Goal: Information Seeking & Learning: Find specific fact

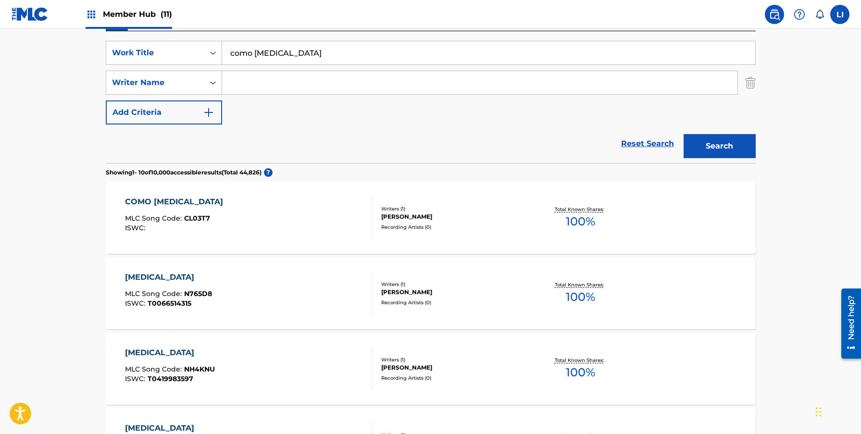
click at [306, 219] on div "COMO NICOTINA MLC Song Code : CL03T7 ISWC :" at bounding box center [248, 217] width 247 height 43
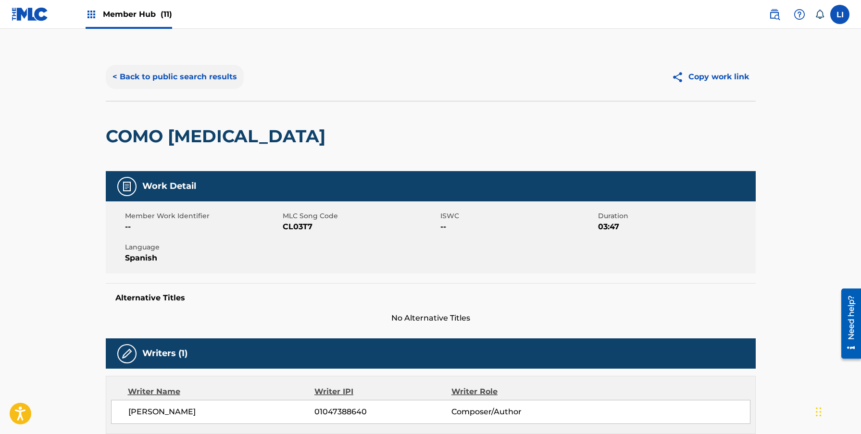
drag, startPoint x: 163, startPoint y: 81, endPoint x: 148, endPoint y: 80, distance: 14.4
click at [151, 80] on button "< Back to public search results" at bounding box center [175, 77] width 138 height 24
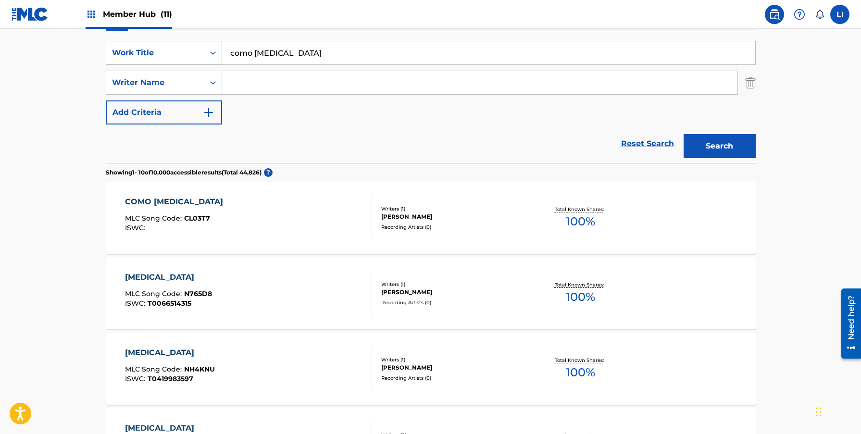
drag, startPoint x: 289, startPoint y: 56, endPoint x: 177, endPoint y: 41, distance: 113.4
click at [179, 41] on div "SearchWithCriteria7a104e44-1e9b-4b66-bbdb-eaa67975dd0d Work Title como nicotina" at bounding box center [431, 53] width 650 height 24
click at [683, 134] on button "Search" at bounding box center [719, 146] width 72 height 24
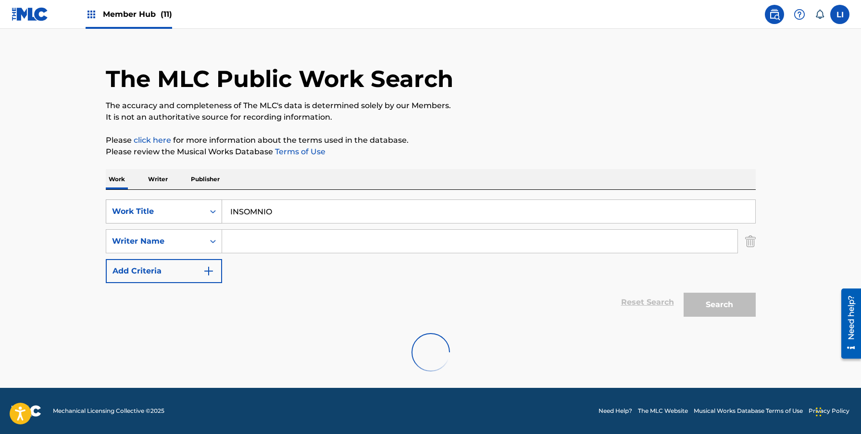
scroll to position [14, 0]
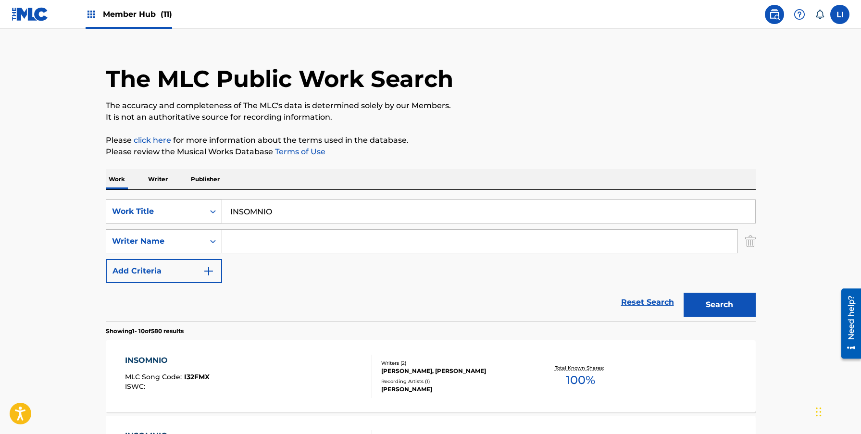
drag, startPoint x: 323, startPoint y: 210, endPoint x: 159, endPoint y: 198, distance: 164.8
click at [161, 199] on div "SearchWithCriteria7a104e44-1e9b-4b66-bbdb-eaa67975dd0d Work Title INSOMNIO" at bounding box center [431, 211] width 650 height 24
paste input "VOLE SONE Y LA AME"
type input "VOLE SONE Y LA AME"
click at [683, 293] on button "Search" at bounding box center [719, 305] width 72 height 24
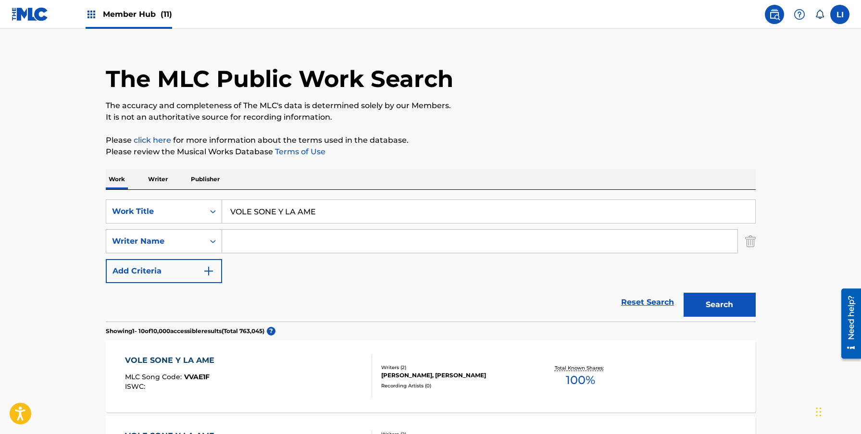
click at [320, 365] on div "VOLE SONE Y LA AME MLC Song Code : VVAE1F ISWC :" at bounding box center [248, 376] width 247 height 43
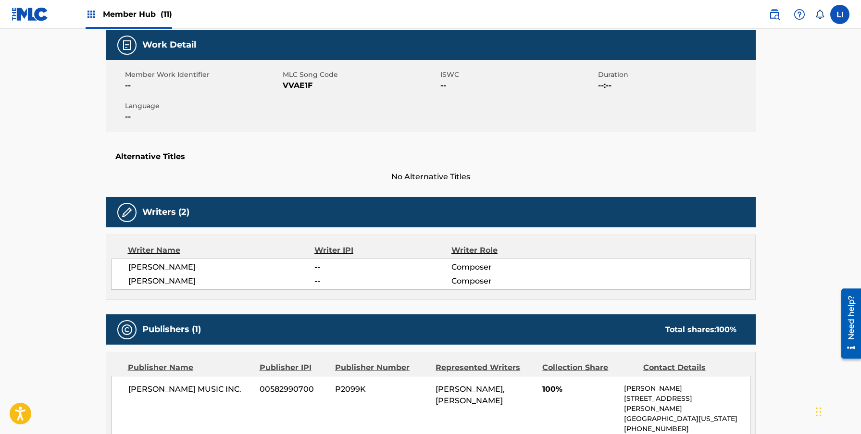
scroll to position [295, 0]
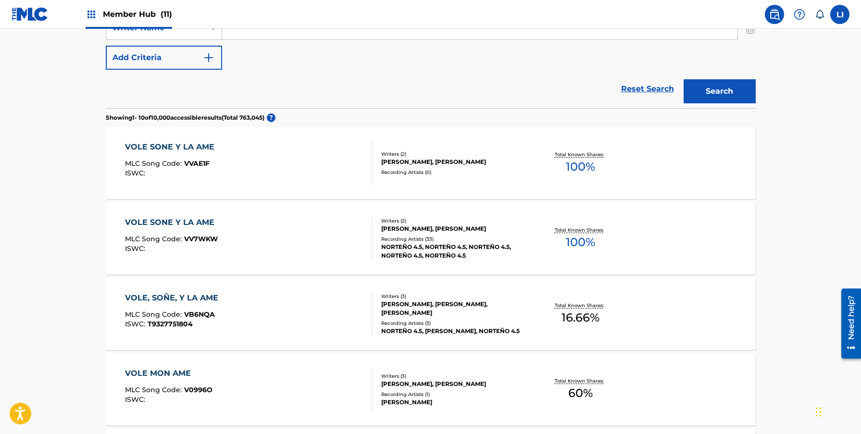
scroll to position [246, 0]
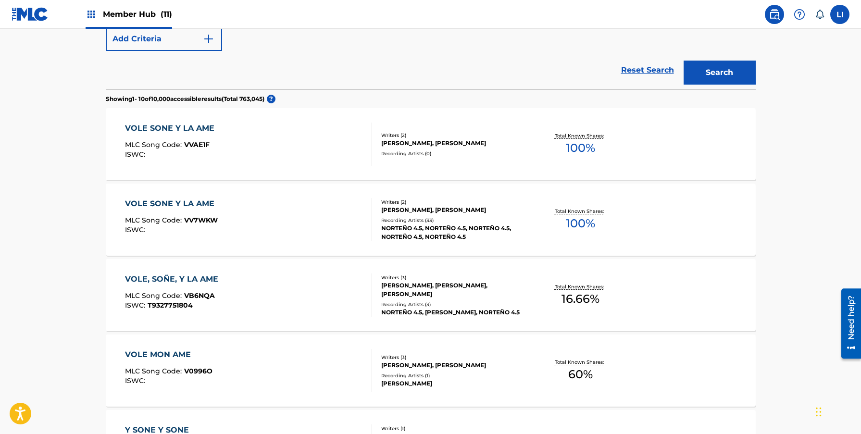
click at [280, 225] on div "VOLE SONE Y LA AME MLC Song Code : VV7WKW ISWC :" at bounding box center [248, 219] width 247 height 43
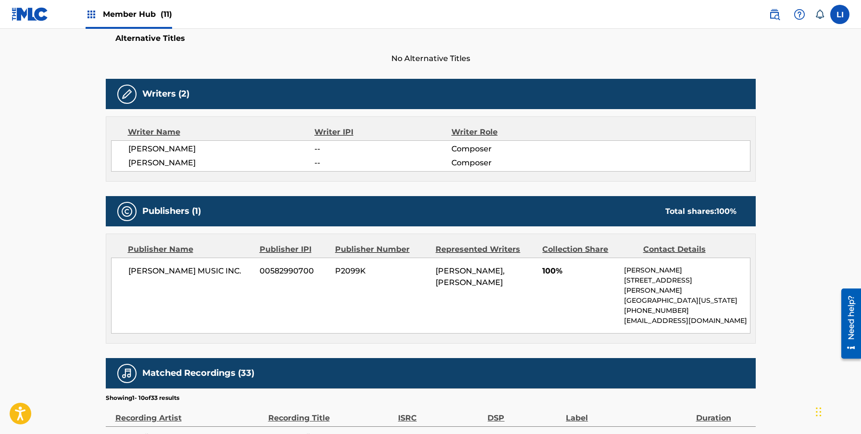
scroll to position [141, 0]
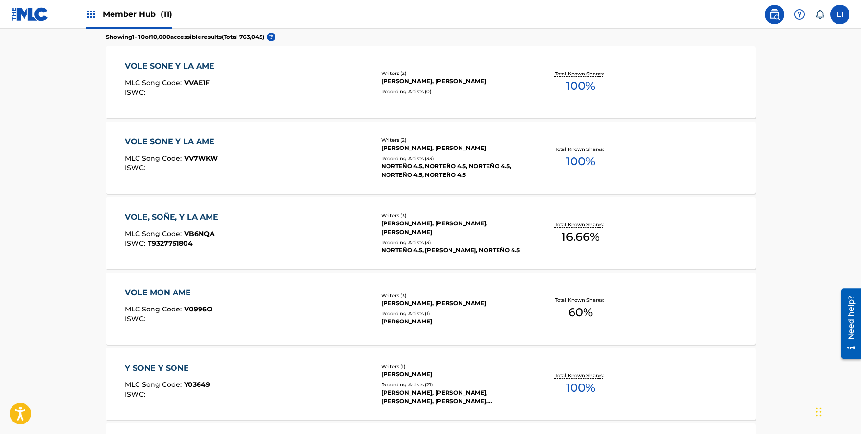
scroll to position [317, 0]
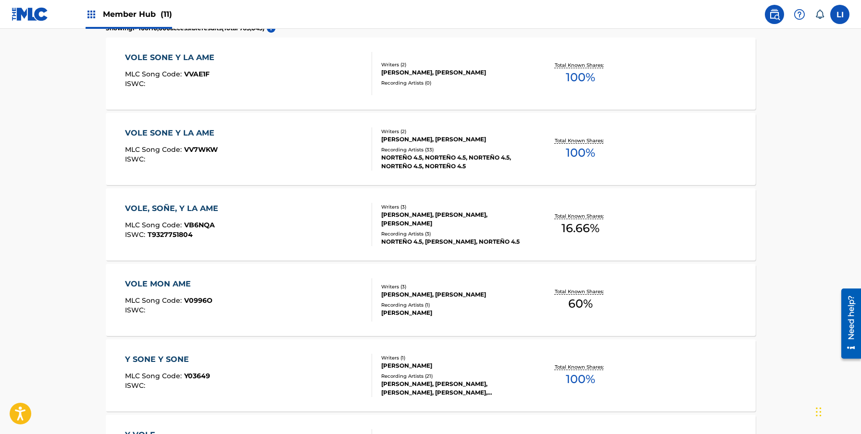
click at [295, 234] on div "VOLE, SOÑE, Y LA AME MLC Song Code : VB6NQA ISWC : T9327751804" at bounding box center [248, 224] width 247 height 43
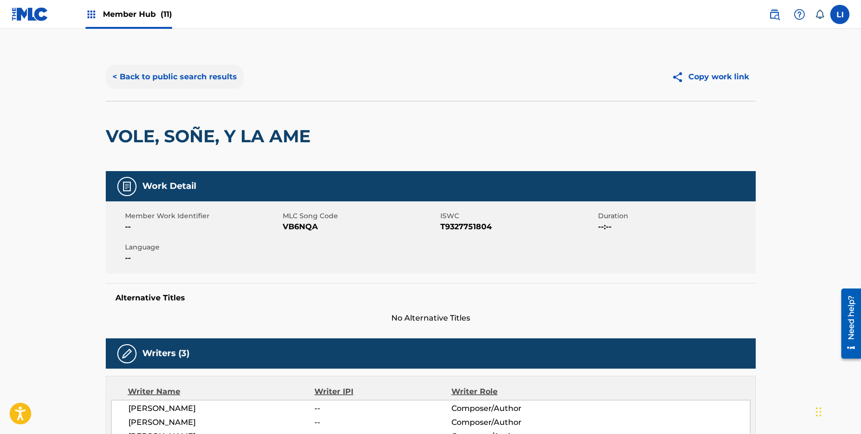
click at [187, 77] on button "< Back to public search results" at bounding box center [175, 77] width 138 height 24
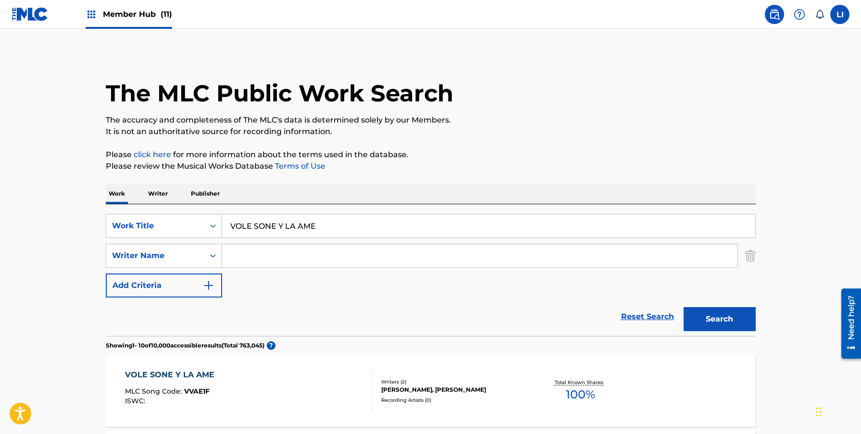
drag, startPoint x: 299, startPoint y: 223, endPoint x: 130, endPoint y: 210, distance: 169.1
click at [141, 214] on div "SearchWithCriteria7a104e44-1e9b-4b66-bbdb-eaa67975dd0d Work Title VOLE SONE Y L…" at bounding box center [431, 226] width 650 height 24
type input "y mira"
click at [683, 307] on button "Search" at bounding box center [719, 319] width 72 height 24
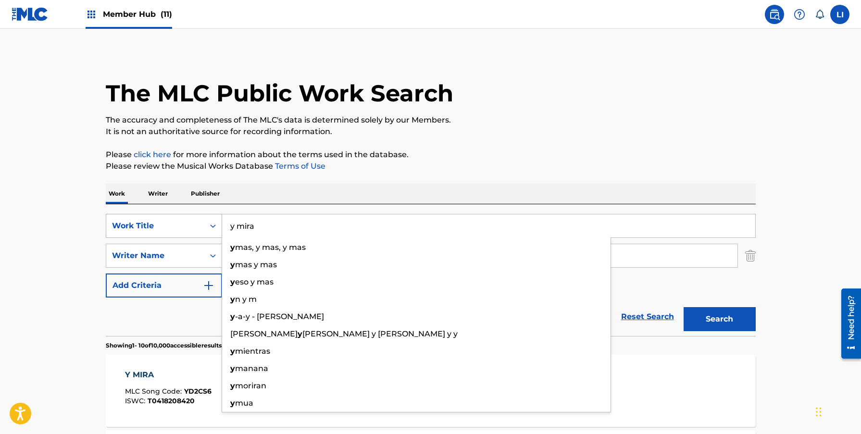
click at [114, 217] on div "Work Title" at bounding box center [164, 226] width 116 height 24
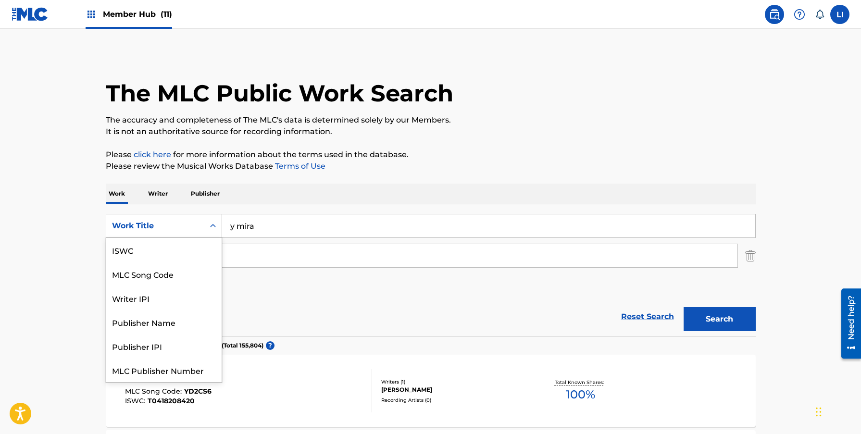
scroll to position [24, 0]
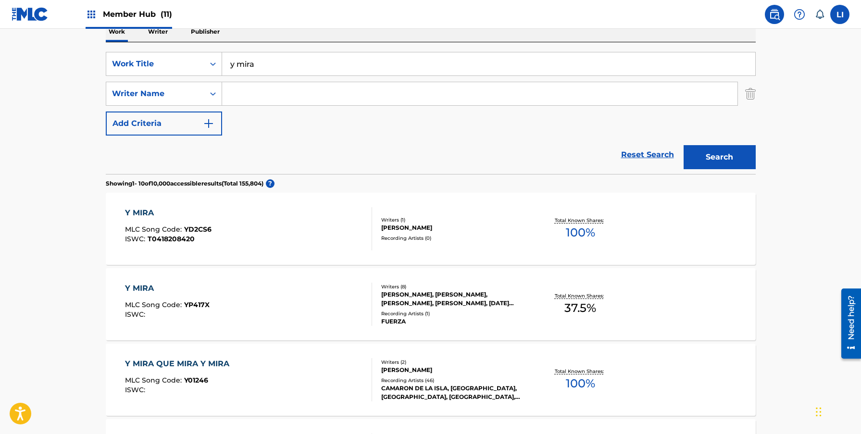
click at [74, 234] on main "The MLC Public Work Search The accuracy and completeness of The MLC's data is d…" at bounding box center [430, 432] width 861 height 1131
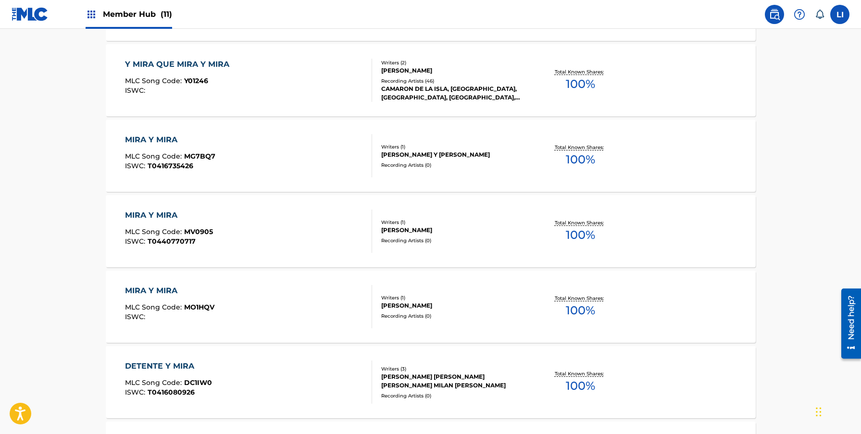
scroll to position [152, 0]
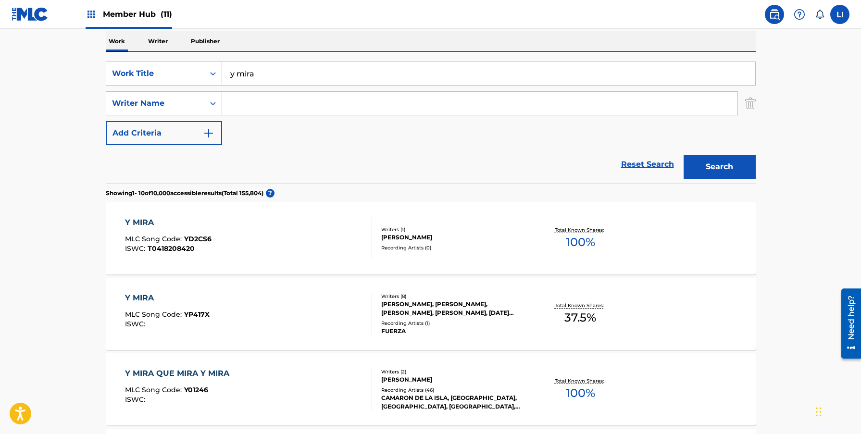
click at [238, 102] on input "Search Form" at bounding box center [479, 103] width 515 height 23
type input "a"
type input "angel"
click at [683, 155] on button "Search" at bounding box center [719, 167] width 72 height 24
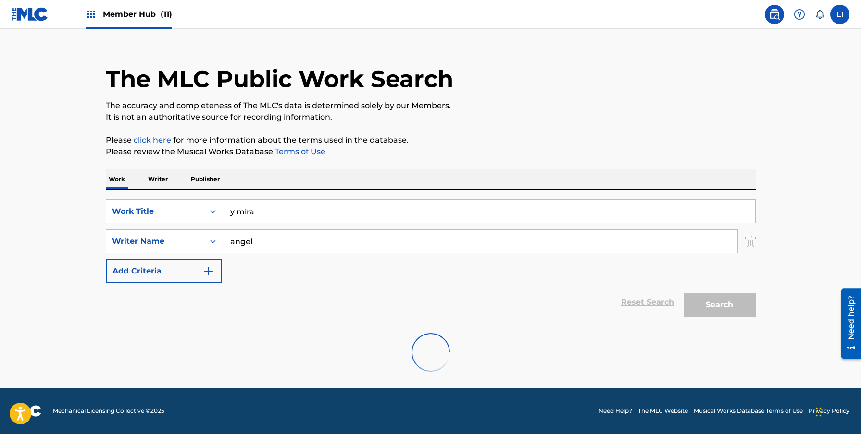
scroll to position [14, 0]
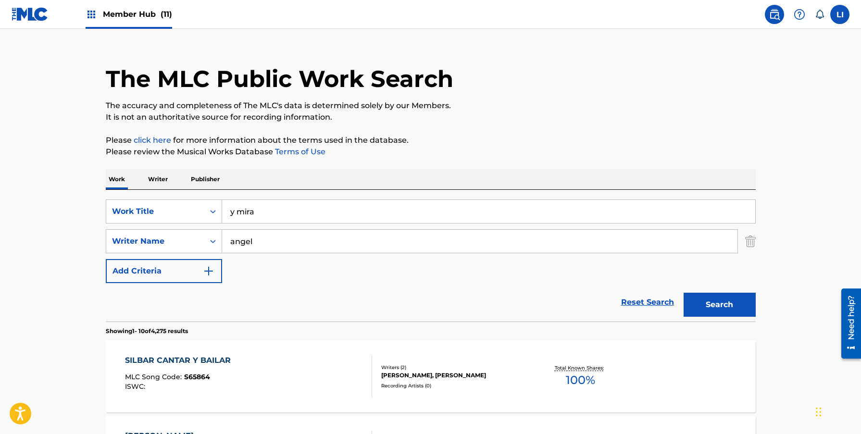
drag, startPoint x: 241, startPoint y: 210, endPoint x: 169, endPoint y: 197, distance: 73.3
click at [170, 197] on div "SearchWithCriteria7a104e44-1e9b-4b66-bbdb-eaa67975dd0d Work Title y mira Search…" at bounding box center [431, 256] width 650 height 132
type input "l"
type input "a"
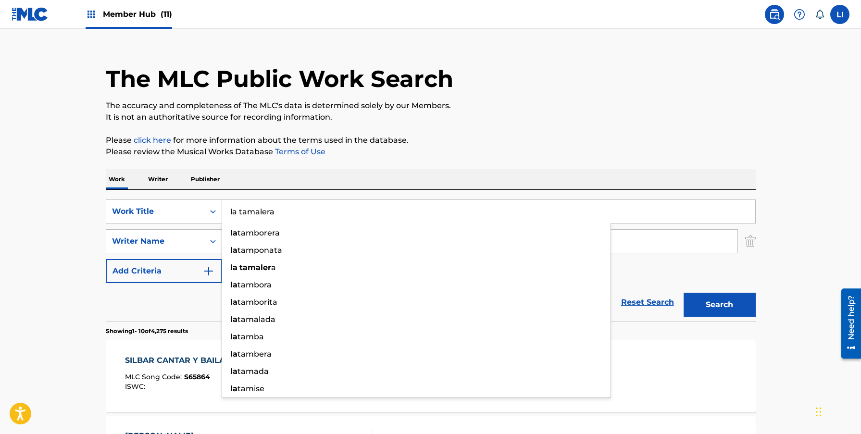
type input "la tamalera"
click at [683, 293] on button "Search" at bounding box center [719, 305] width 72 height 24
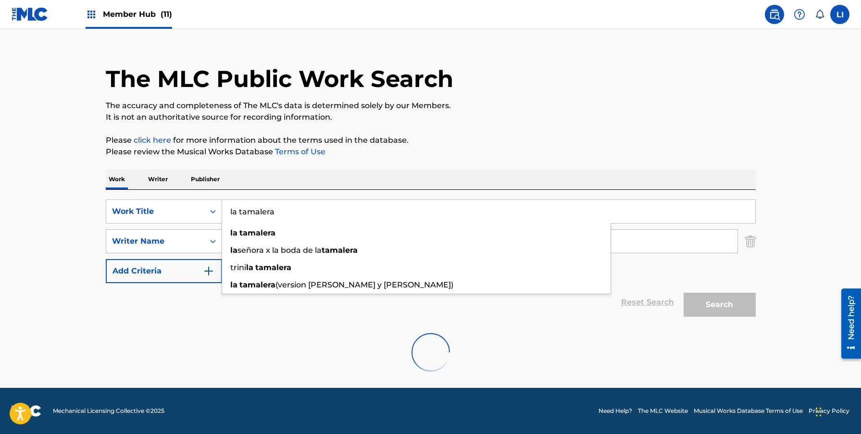
click at [265, 186] on div "Work Writer Publisher" at bounding box center [431, 179] width 650 height 20
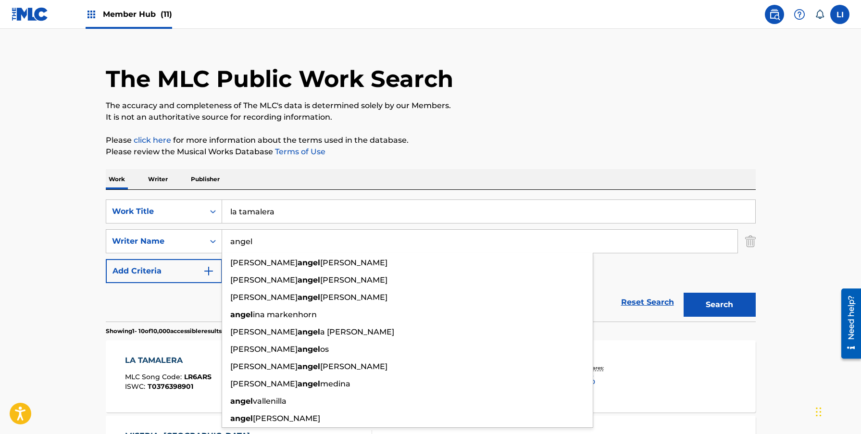
drag, startPoint x: 265, startPoint y: 246, endPoint x: 97, endPoint y: 215, distance: 171.0
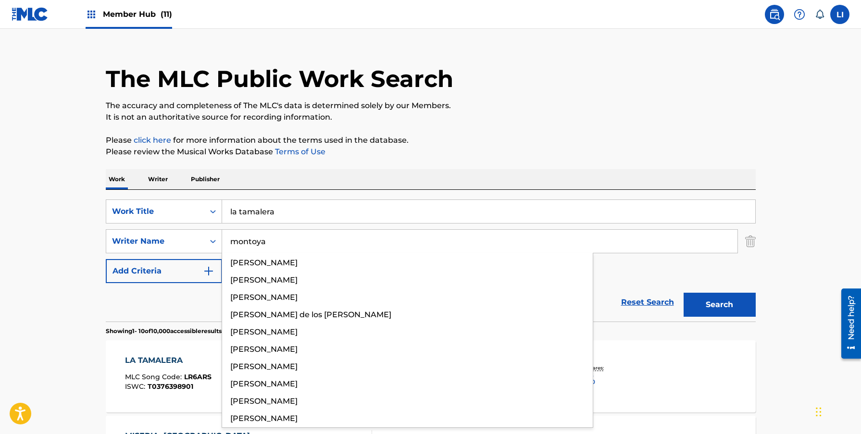
type input "montoya"
click at [683, 293] on button "Search" at bounding box center [719, 305] width 72 height 24
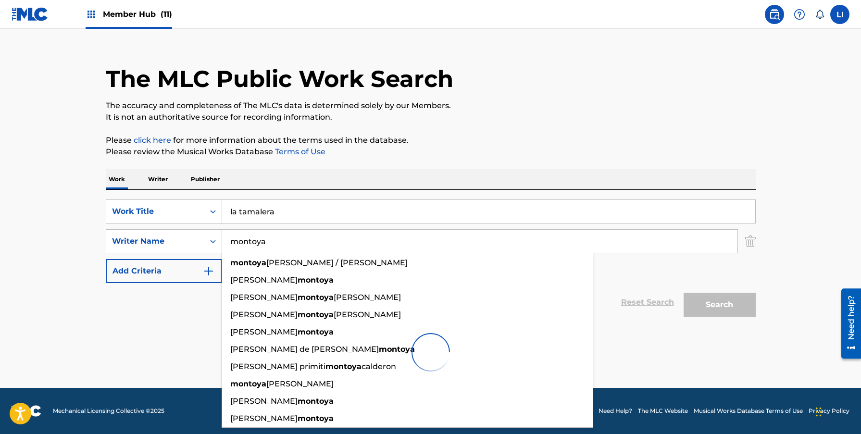
click at [409, 151] on p "Please review the Musical Works Database Terms of Use" at bounding box center [431, 152] width 650 height 12
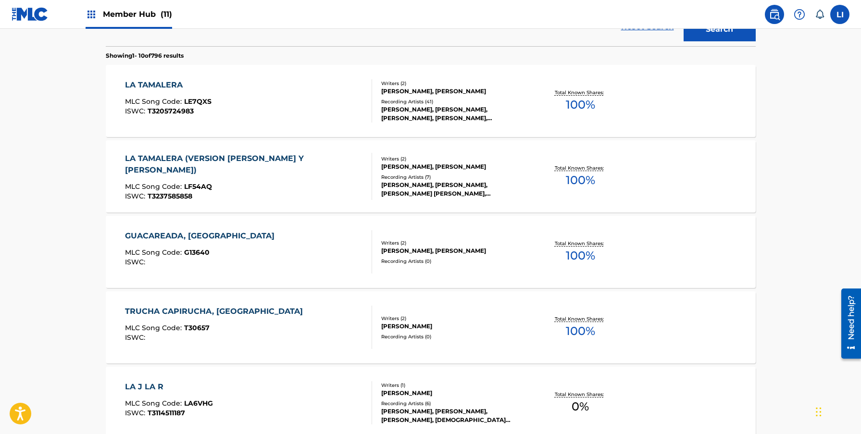
scroll to position [312, 0]
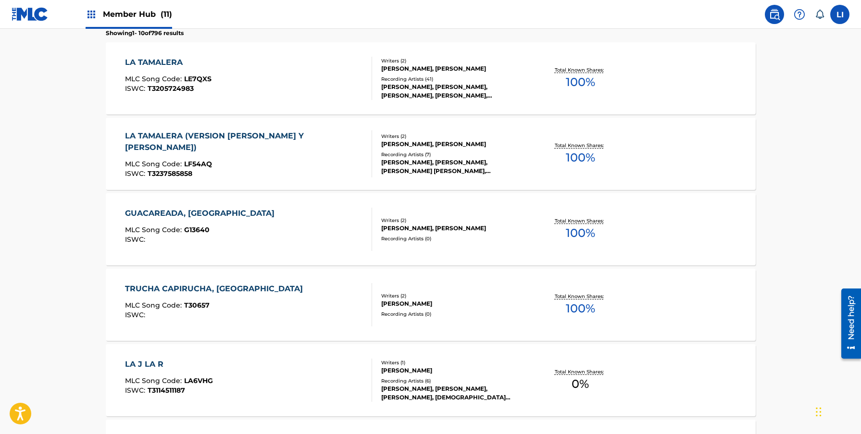
click at [331, 95] on div "LA TAMALERA MLC Song Code : LE7QXS ISWC : T3205724983" at bounding box center [248, 78] width 247 height 43
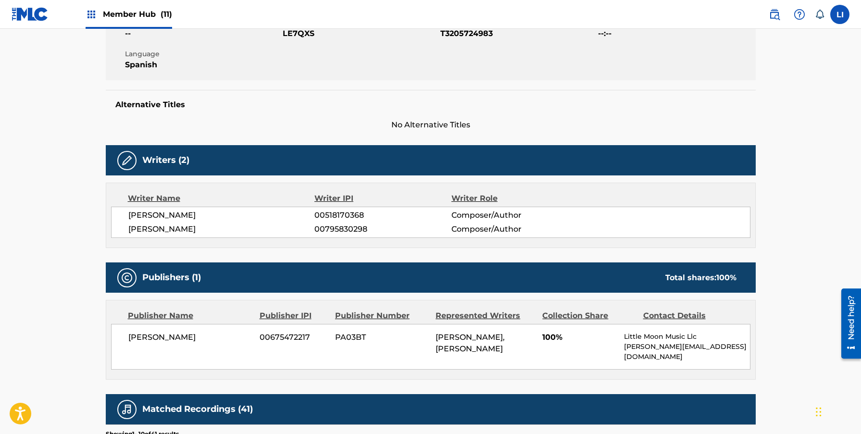
scroll to position [271, 0]
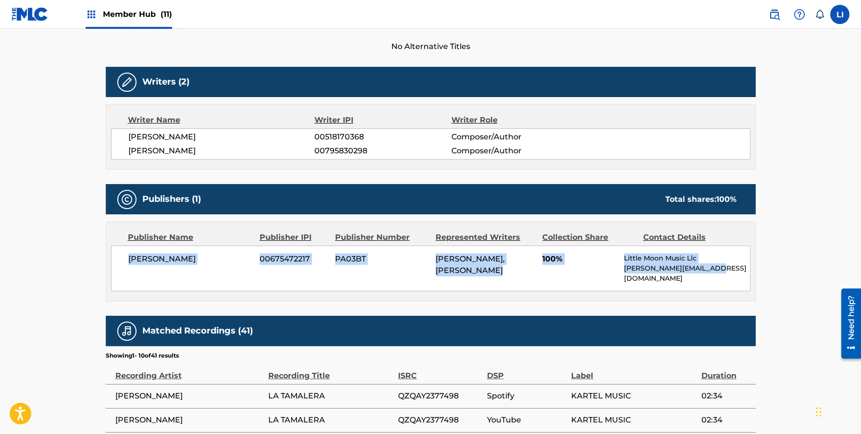
drag, startPoint x: 122, startPoint y: 256, endPoint x: 693, endPoint y: 281, distance: 571.9
click at [693, 281] on div "SHERIDAN LUNA 00675472217 PA03BT JESUS ANTONIO INZUNZA MONTOYA, LUCIANO LUNA DI…" at bounding box center [430, 269] width 639 height 46
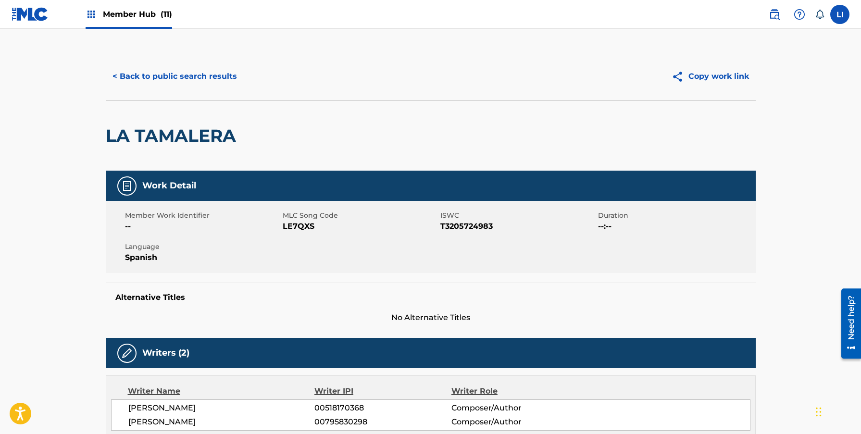
scroll to position [2, 0]
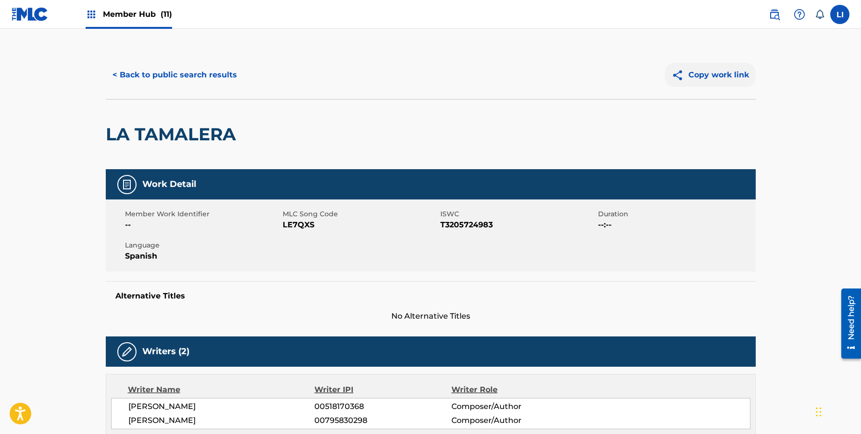
click at [739, 77] on button "Copy work link" at bounding box center [710, 75] width 91 height 24
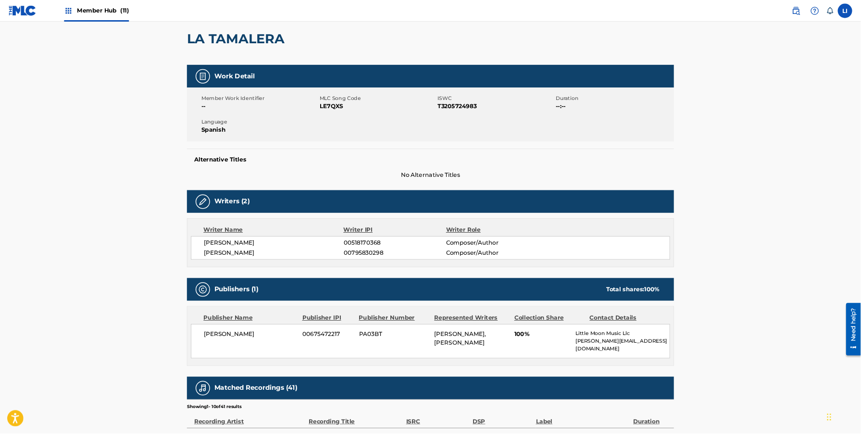
scroll to position [0, 0]
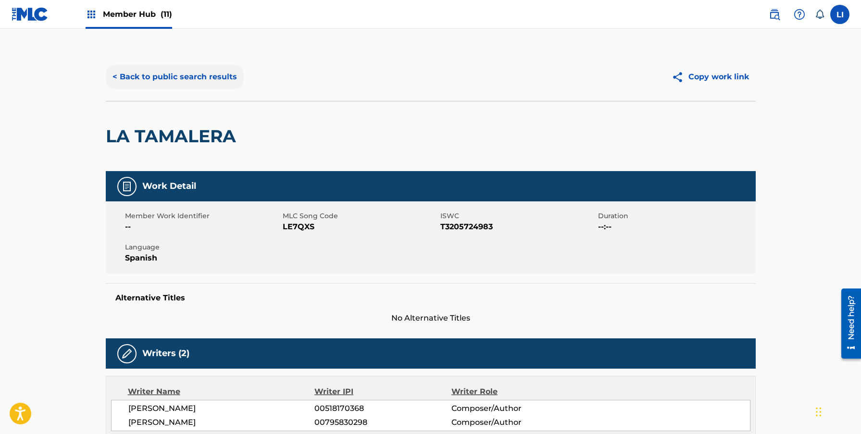
click at [176, 79] on button "< Back to public search results" at bounding box center [175, 77] width 138 height 24
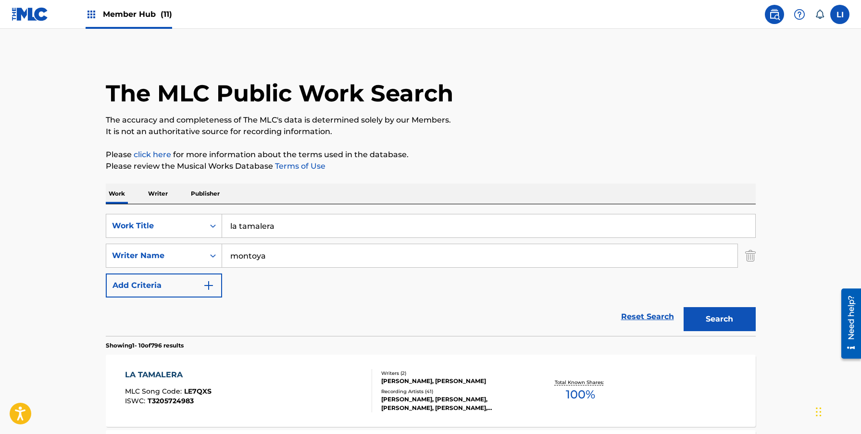
drag, startPoint x: 282, startPoint y: 225, endPoint x: 99, endPoint y: 196, distance: 185.8
type input "y mira"
type input "angel"
click at [683, 307] on button "Search" at bounding box center [719, 319] width 72 height 24
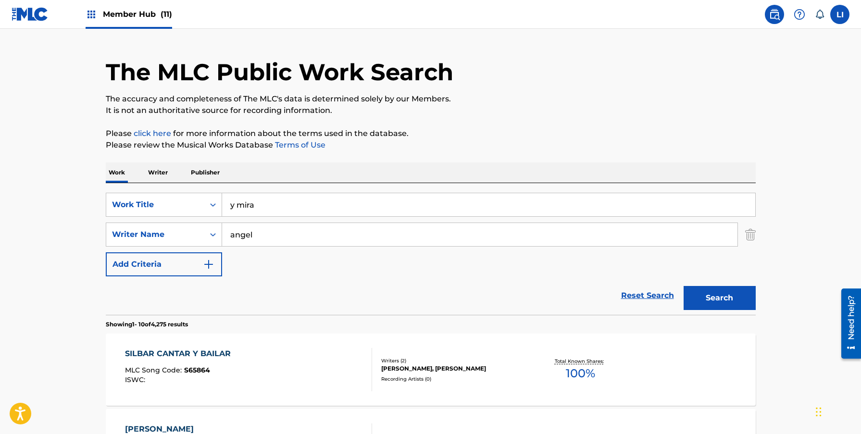
click at [126, 7] on div "Member Hub (11)" at bounding box center [129, 14] width 86 height 28
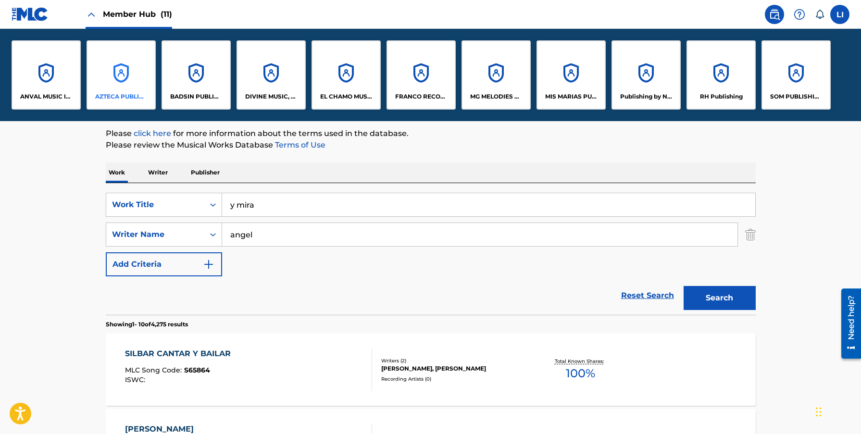
click at [120, 71] on div "AZTECA PUBLISHING INC" at bounding box center [120, 74] width 69 height 69
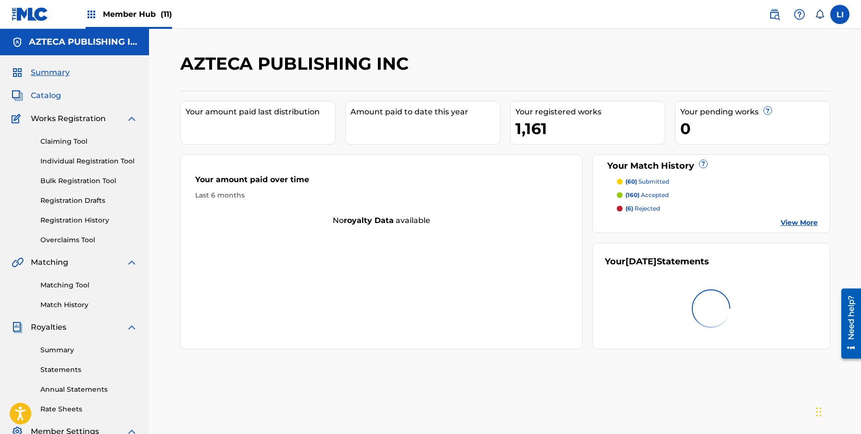
click at [59, 98] on span "Catalog" at bounding box center [46, 96] width 30 height 12
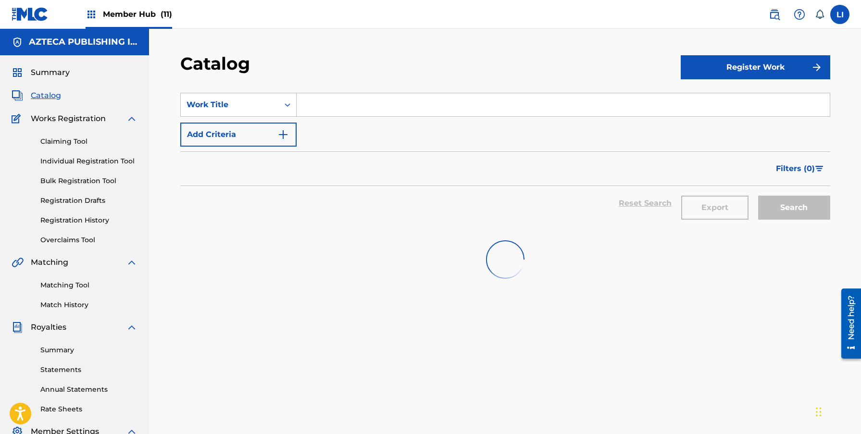
click at [321, 110] on input "Search Form" at bounding box center [562, 104] width 533 height 23
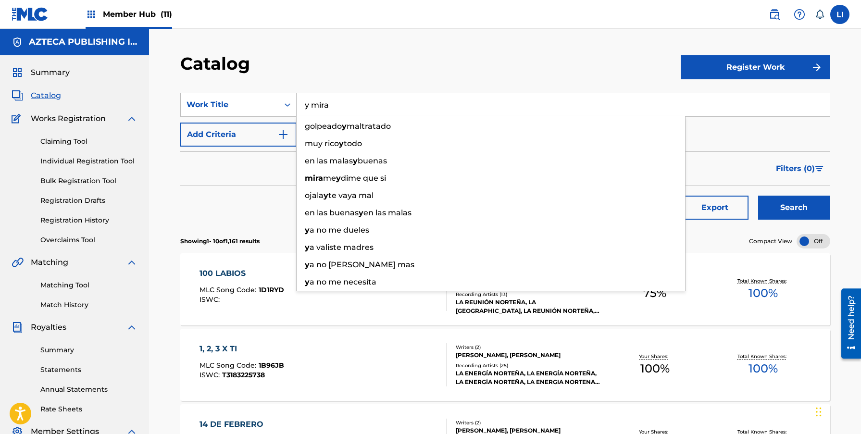
click at [758, 196] on button "Search" at bounding box center [794, 208] width 72 height 24
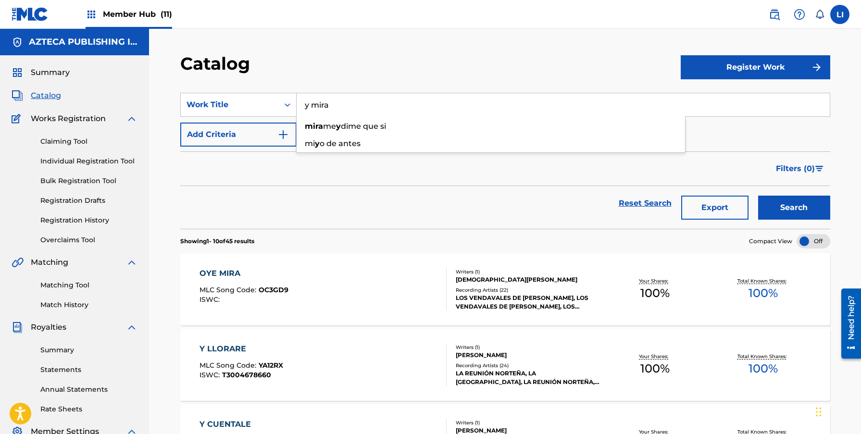
click at [758, 196] on button "Search" at bounding box center [794, 208] width 72 height 24
drag, startPoint x: 362, startPoint y: 106, endPoint x: 274, endPoint y: 97, distance: 88.8
click at [274, 97] on div "SearchWithCriteria5e1c06d2-0ec2-4d85-b881-fc83911cc9ff Work Title y mira mira m…" at bounding box center [505, 105] width 650 height 24
paste input "VOLE SONE Y LA AME"
type input "VOLE SONE Y LA AME"
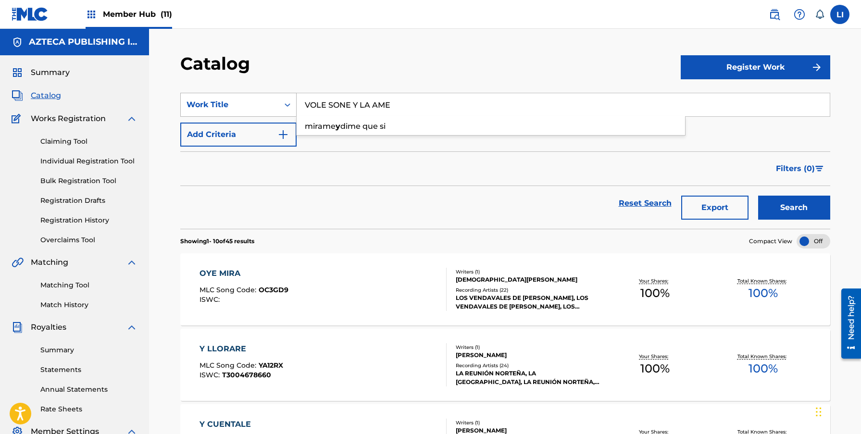
click at [758, 196] on button "Search" at bounding box center [794, 208] width 72 height 24
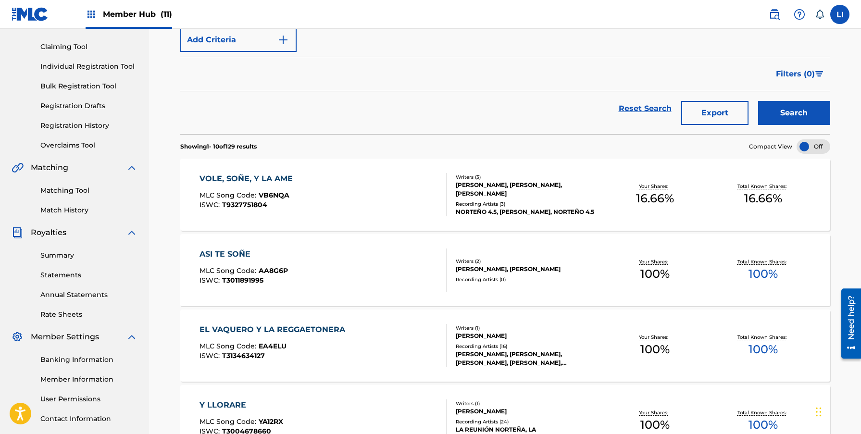
scroll to position [95, 0]
click at [397, 202] on div "VOLE, SOÑE, Y LA AME MLC Song Code : VB6NQA ISWC : T9327751804" at bounding box center [322, 194] width 247 height 43
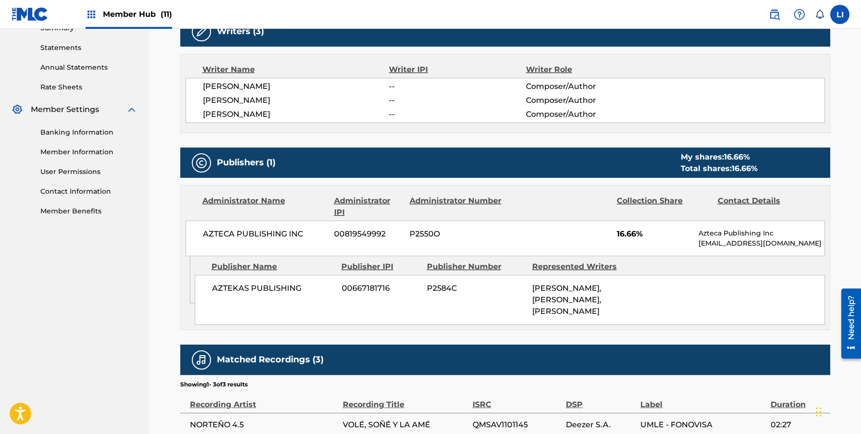
scroll to position [469, 0]
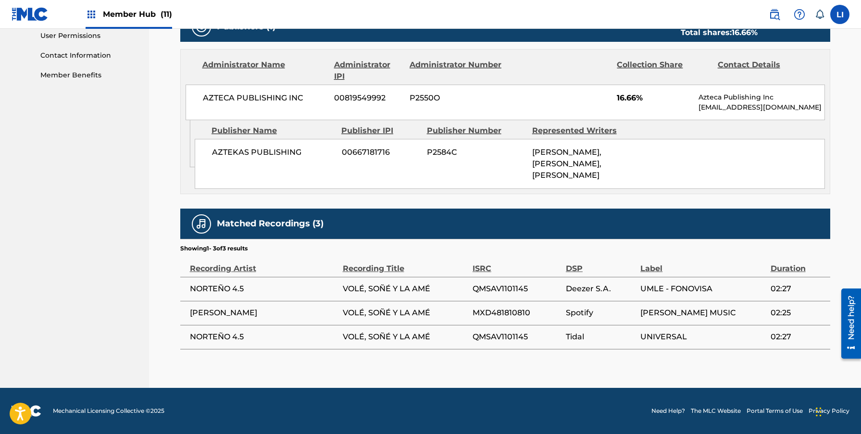
drag, startPoint x: 579, startPoint y: 160, endPoint x: 580, endPoint y: 166, distance: 5.4
click at [591, 162] on div "[PERSON_NAME], [PERSON_NAME], [PERSON_NAME]" at bounding box center [581, 164] width 98 height 35
drag, startPoint x: 539, startPoint y: 175, endPoint x: 555, endPoint y: 173, distance: 16.0
click at [558, 174] on span "[PERSON_NAME], [PERSON_NAME], [PERSON_NAME]" at bounding box center [566, 164] width 69 height 32
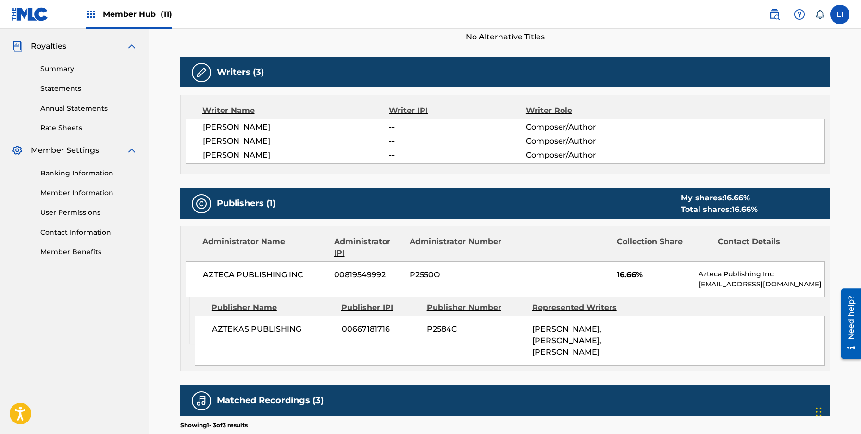
scroll to position [157, 0]
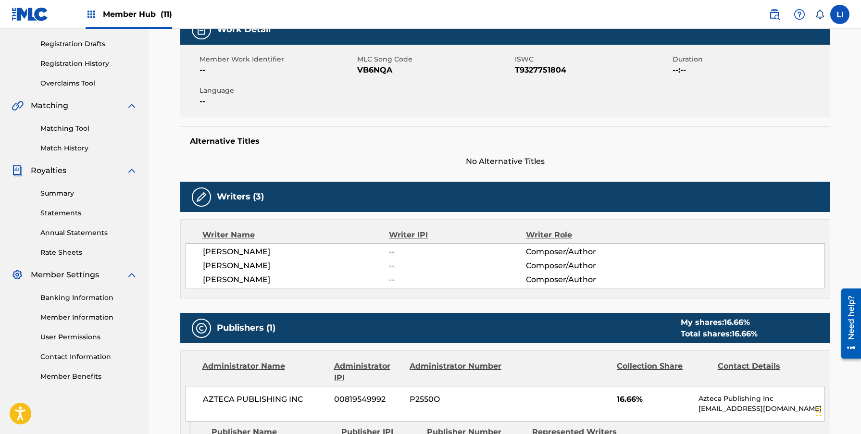
click at [581, 174] on div "Work Detail Member Work Identifier -- MLC Song Code VB6NQA ISWC T9327751804 Dur…" at bounding box center [505, 332] width 650 height 636
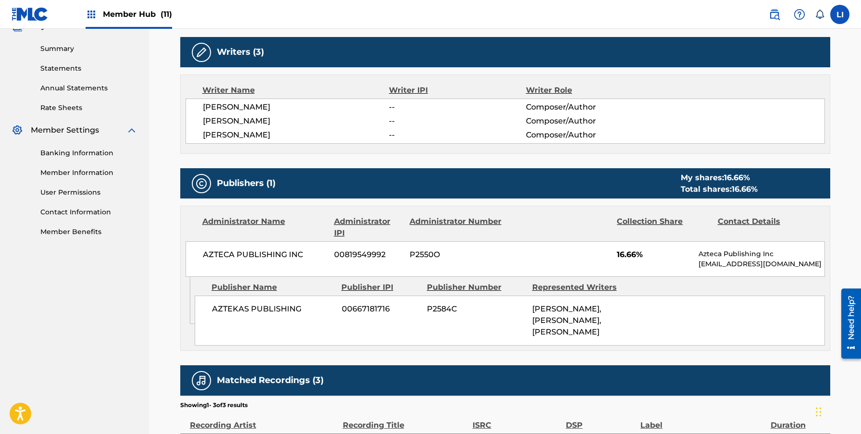
scroll to position [0, 0]
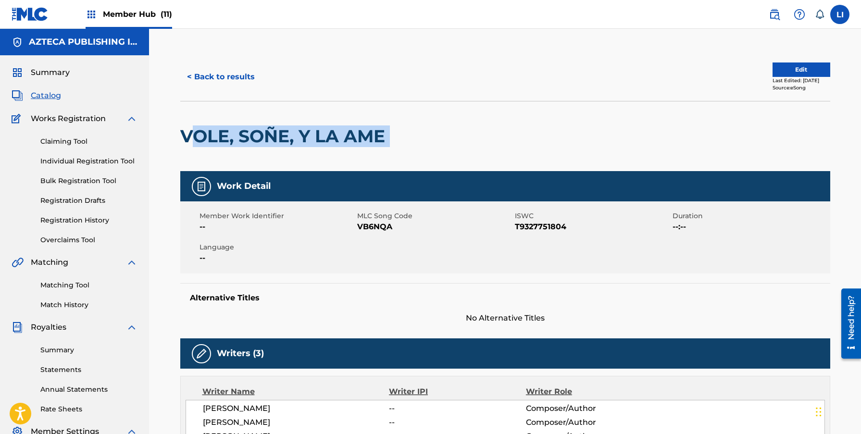
drag, startPoint x: 407, startPoint y: 130, endPoint x: 186, endPoint y: 129, distance: 220.1
click at [186, 129] on div "VOLE, SOÑE, Y LA AME" at bounding box center [505, 136] width 650 height 70
copy div "OLE, SOÑE, Y LA AME"
drag, startPoint x: 177, startPoint y: 135, endPoint x: 481, endPoint y: 135, distance: 304.2
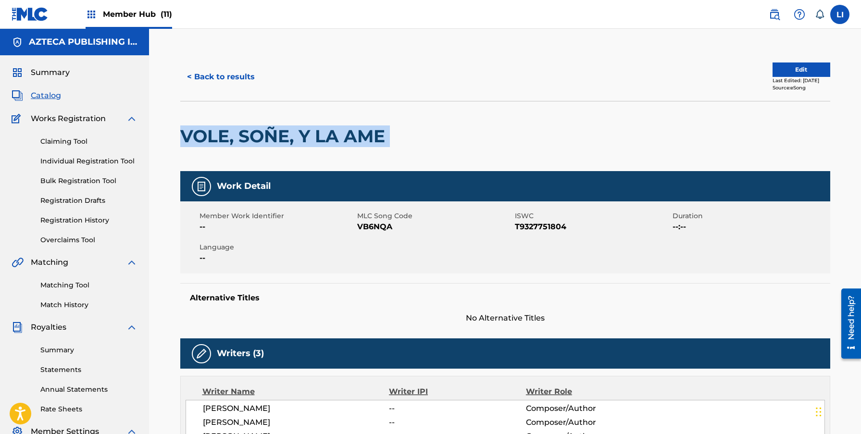
copy div "VOLE, SOÑE, Y LA AME"
click at [779, 10] on img at bounding box center [774, 15] width 12 height 12
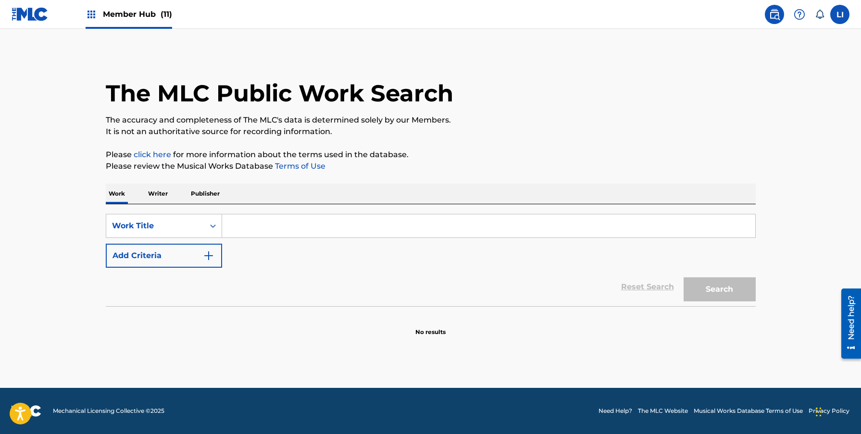
click at [239, 231] on input "Search Form" at bounding box center [488, 225] width 533 height 23
type input "la tamalera"
click at [683, 277] on button "Search" at bounding box center [719, 289] width 72 height 24
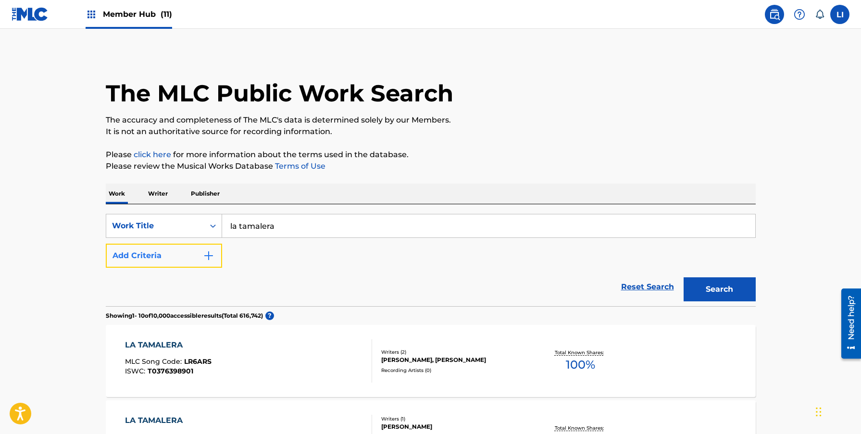
click at [184, 246] on button "Add Criteria" at bounding box center [164, 256] width 116 height 24
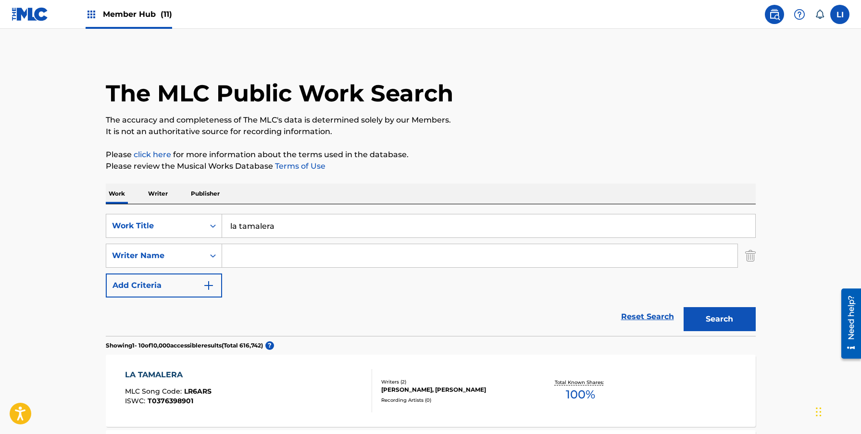
click at [257, 259] on input "Search Form" at bounding box center [479, 255] width 515 height 23
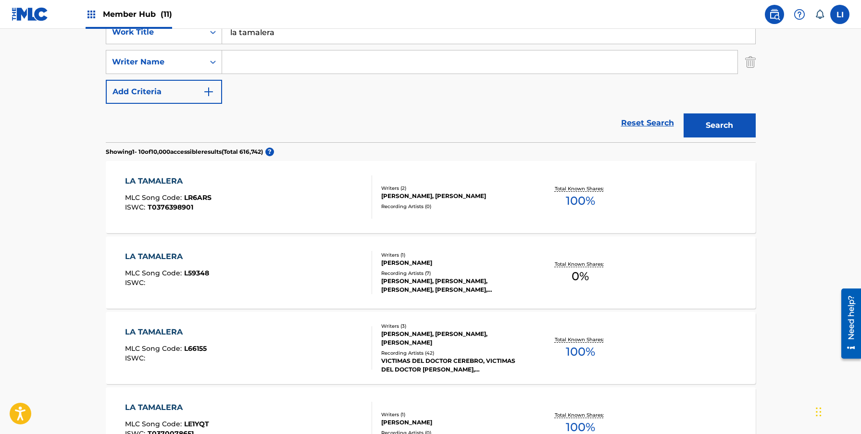
scroll to position [102, 0]
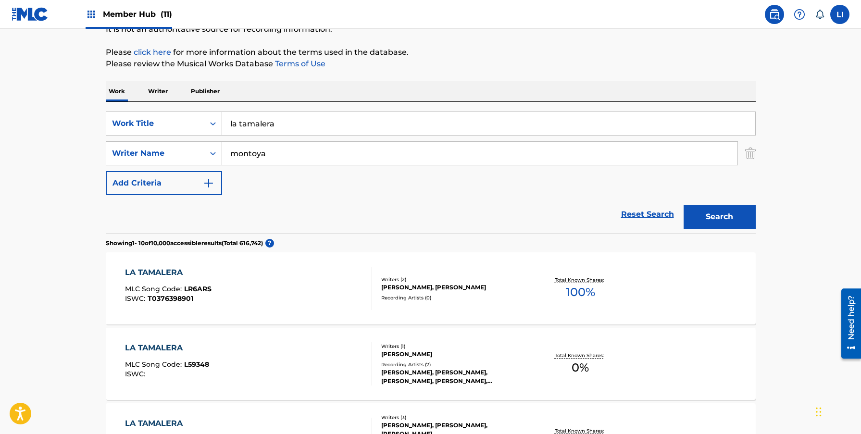
type input "montoya"
click at [683, 205] on button "Search" at bounding box center [719, 217] width 72 height 24
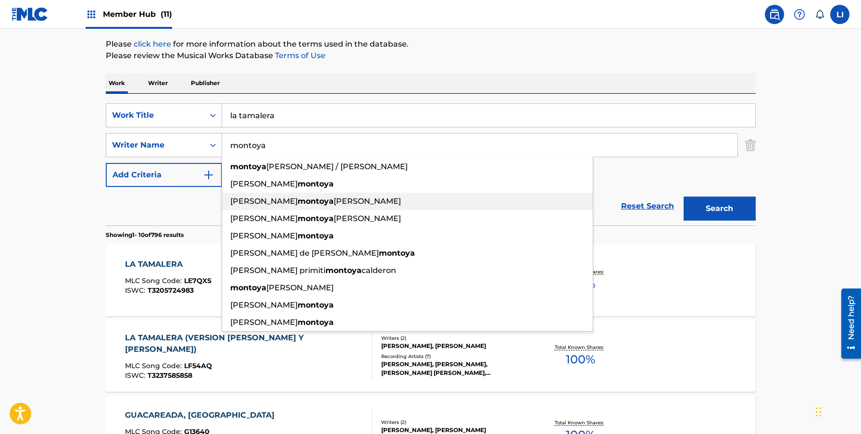
scroll to position [112, 0]
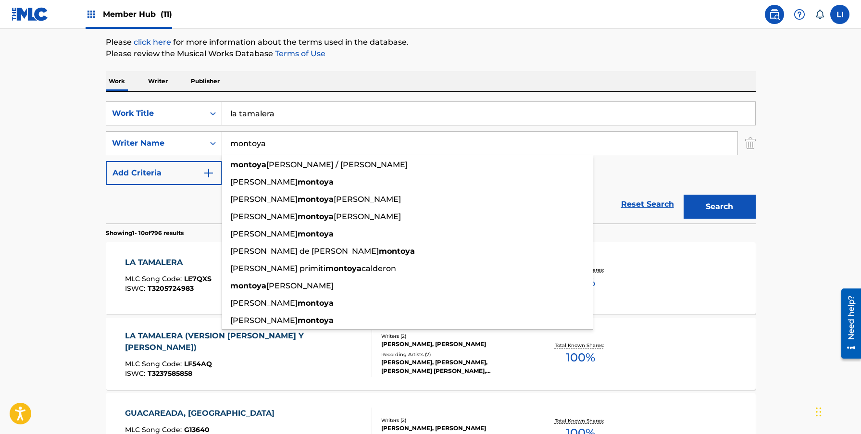
drag, startPoint x: 56, startPoint y: 282, endPoint x: 80, endPoint y: 283, distance: 24.5
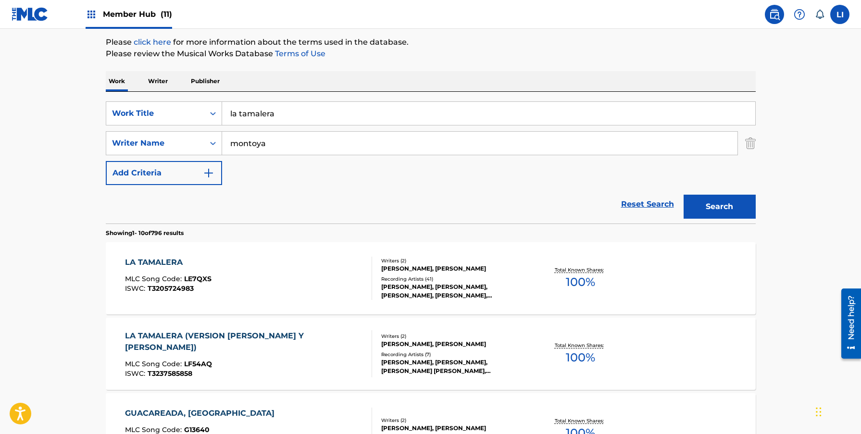
click at [276, 281] on div "LA TAMALERA MLC Song Code : LE7QXS ISWC : T3205724983" at bounding box center [248, 278] width 247 height 43
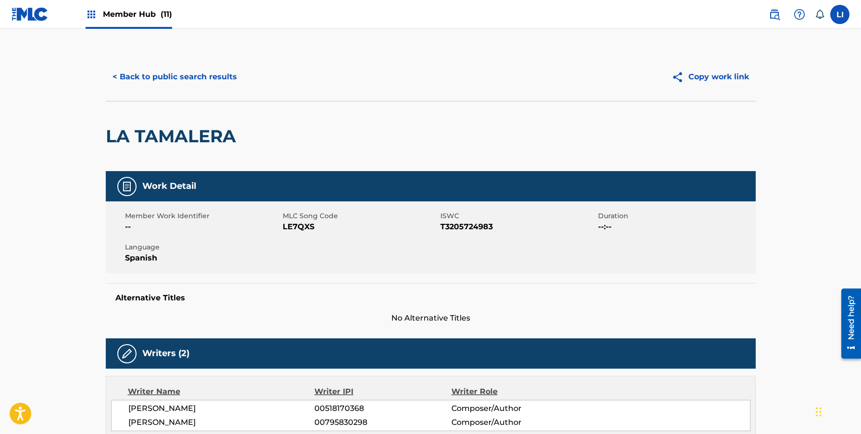
click at [702, 78] on button "Copy work link" at bounding box center [710, 77] width 91 height 24
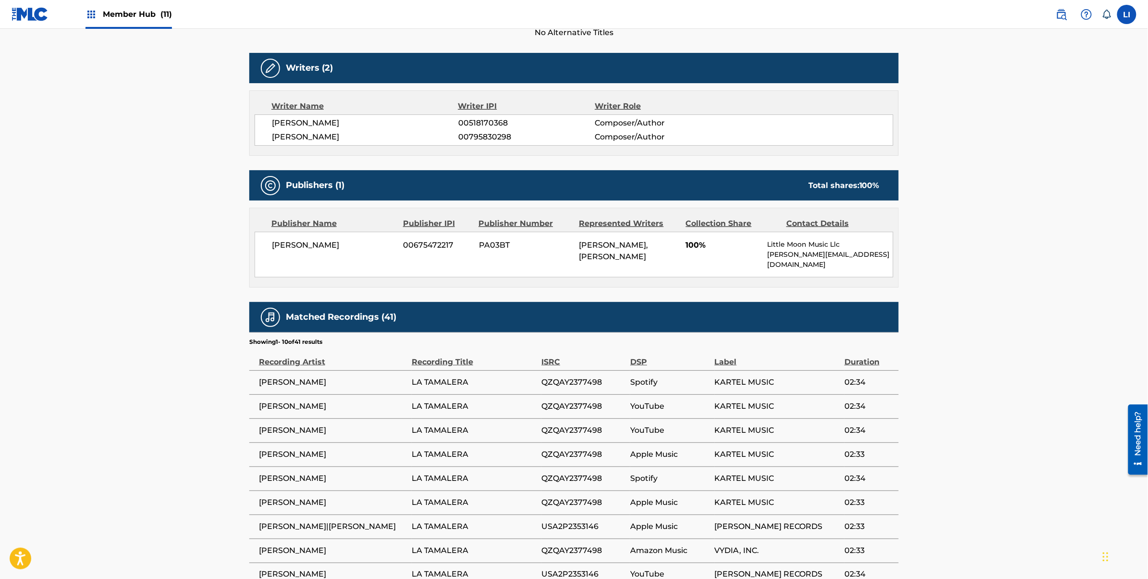
scroll to position [285, 0]
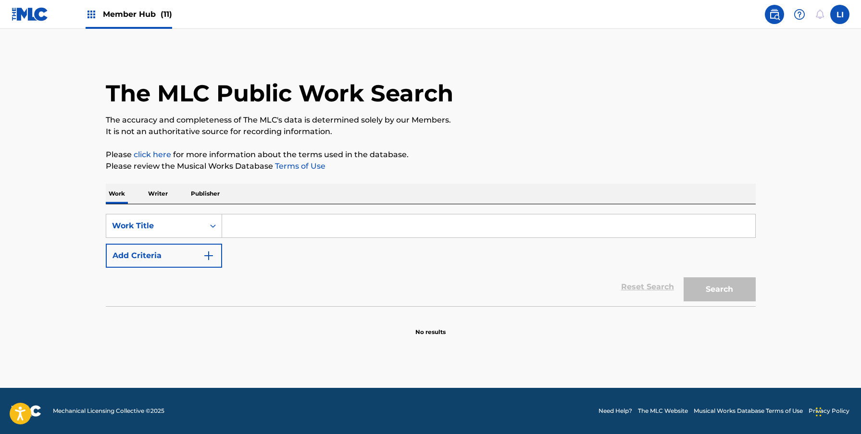
click at [241, 221] on input "Search Form" at bounding box center [488, 225] width 533 height 23
paste input "VOLE, SOÑE, Y LA AME"
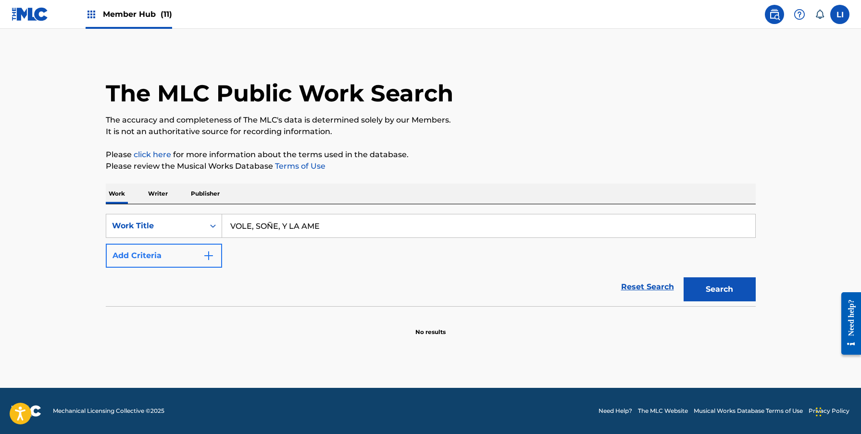
type input "VOLE, SOÑE, Y LA AME"
click at [683, 277] on button "Search" at bounding box center [719, 289] width 72 height 24
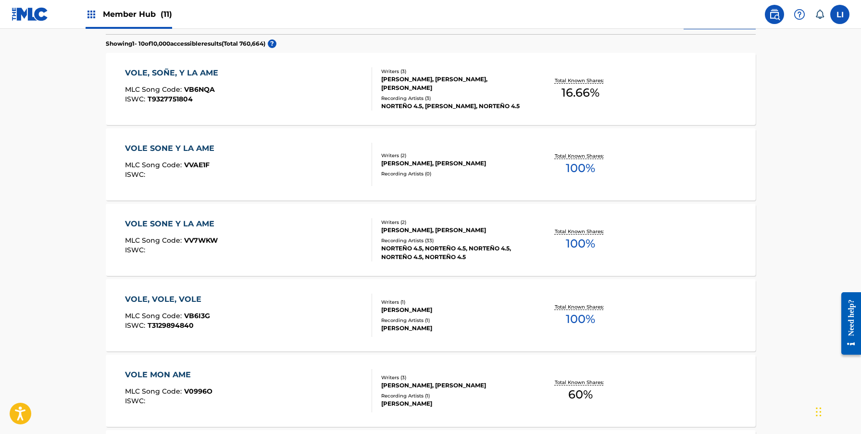
scroll to position [284, 0]
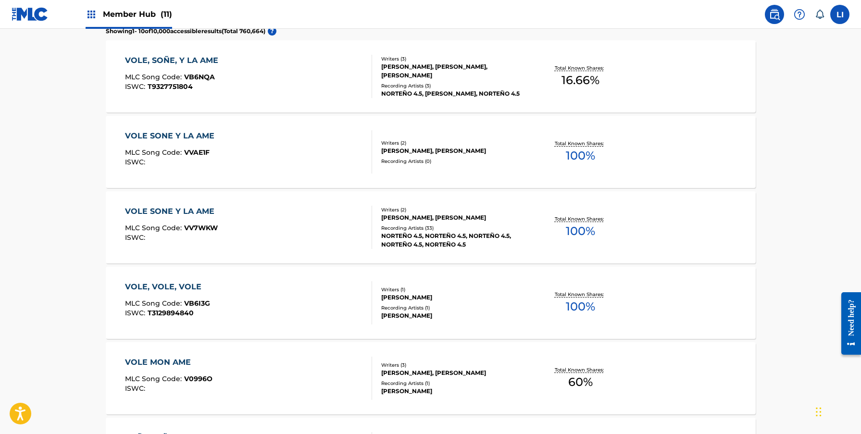
click at [251, 242] on div "VOLE SONE Y LA AME MLC Song Code : VV7WKW ISWC :" at bounding box center [248, 227] width 247 height 43
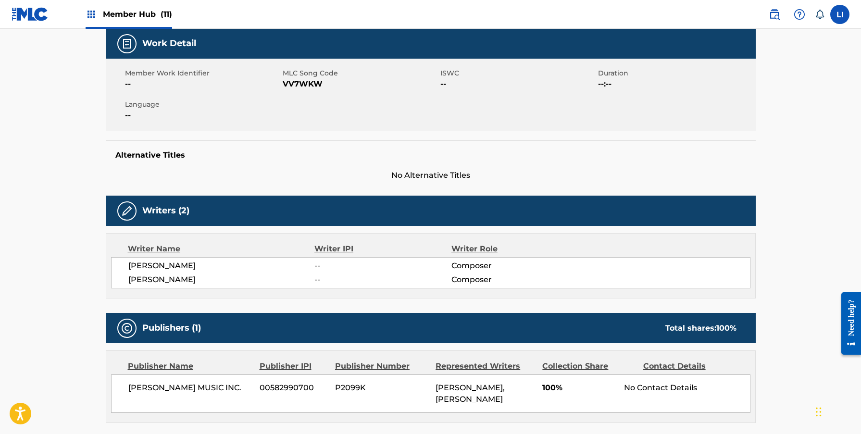
scroll to position [298, 0]
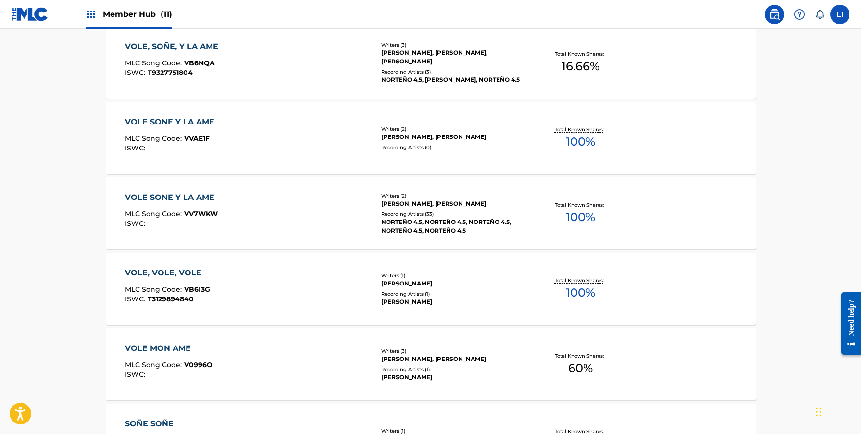
scroll to position [309, 0]
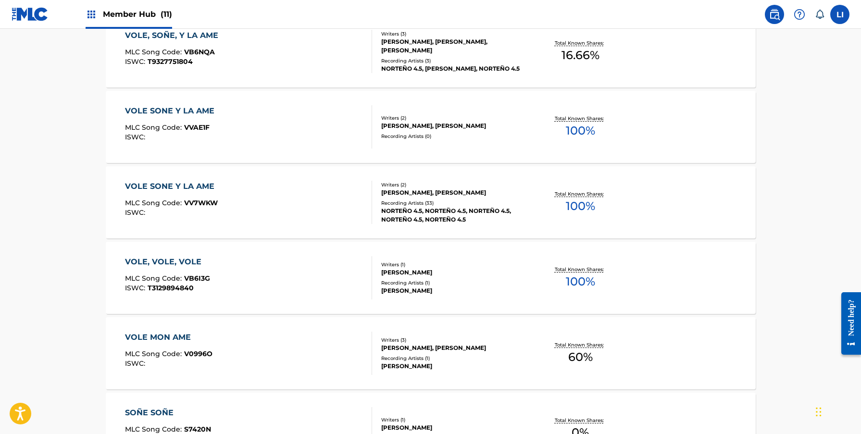
click at [246, 139] on div "VOLE SONE Y LA AME MLC Song Code : VVAE1F ISWC :" at bounding box center [248, 126] width 247 height 43
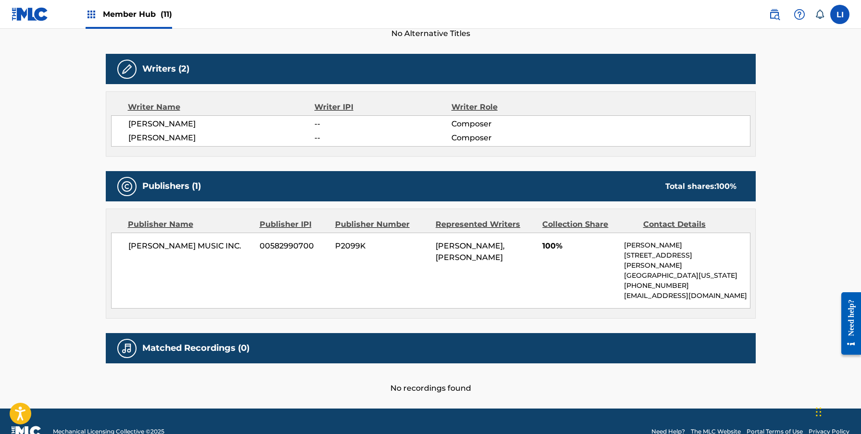
scroll to position [295, 0]
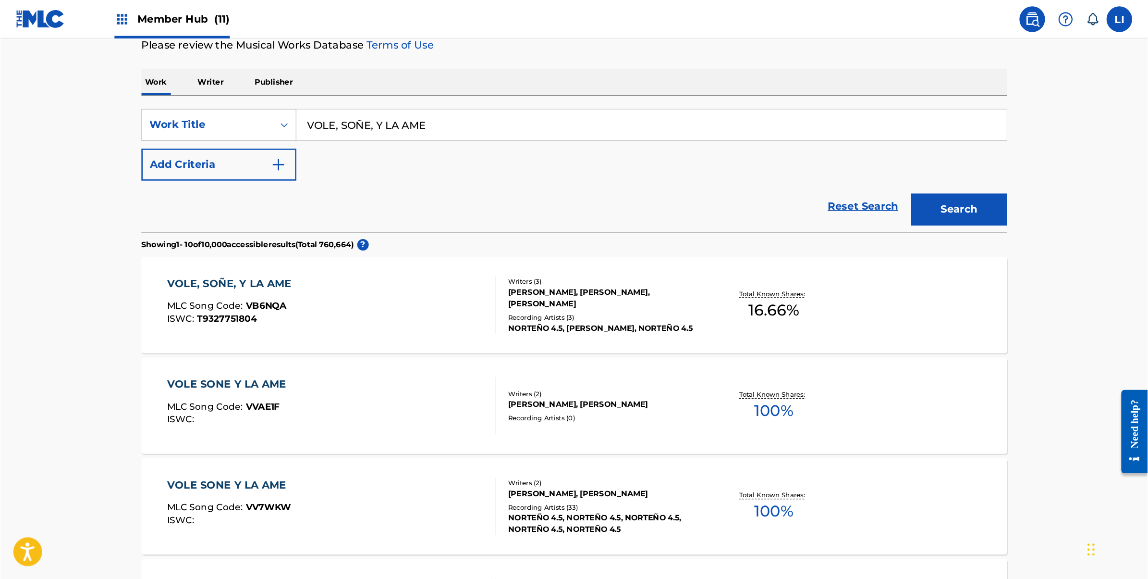
scroll to position [132, 0]
